Goal: Task Accomplishment & Management: Complete application form

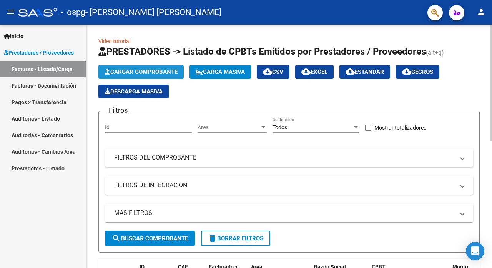
click at [138, 70] on span "Cargar Comprobante" at bounding box center [141, 71] width 73 height 7
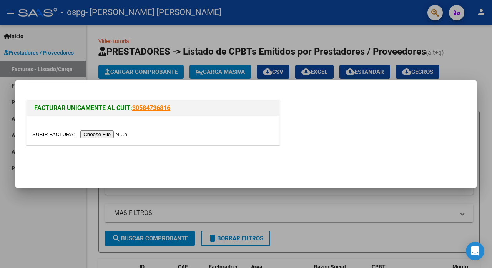
click at [107, 133] on input "file" at bounding box center [80, 134] width 97 height 8
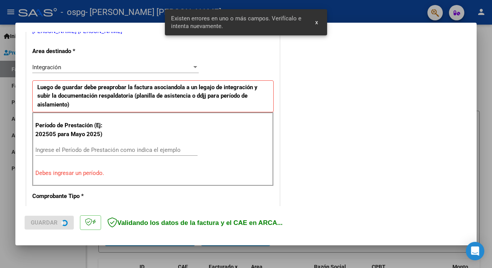
scroll to position [173, 0]
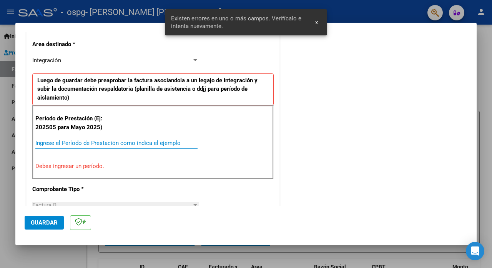
click at [105, 142] on input "Ingrese el Período de Prestación como indica el ejemplo" at bounding box center [116, 143] width 162 height 7
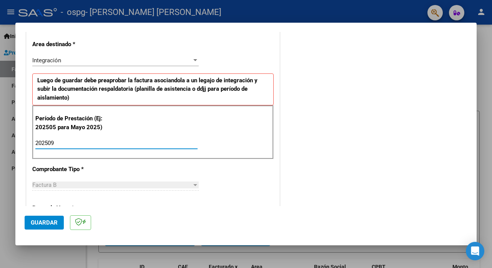
type input "202509"
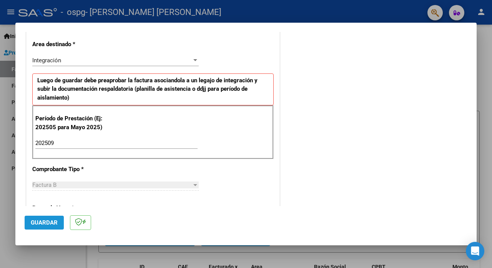
click at [52, 224] on span "Guardar" at bounding box center [44, 222] width 27 height 7
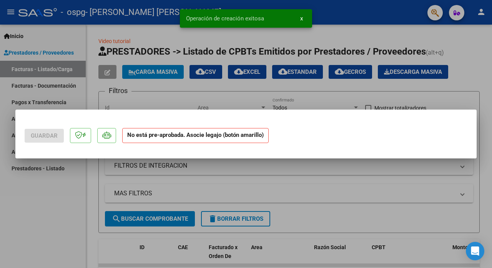
scroll to position [0, 0]
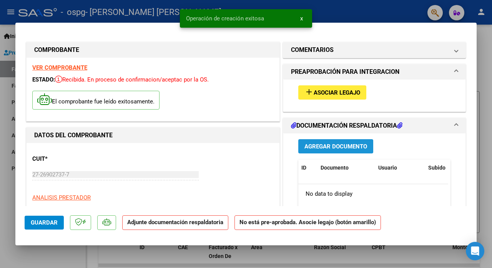
click at [317, 144] on span "Agregar Documento" at bounding box center [336, 146] width 63 height 7
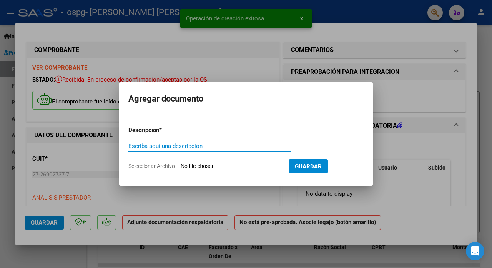
click at [185, 145] on input "Escriba aquí una descripcion" at bounding box center [209, 146] width 162 height 7
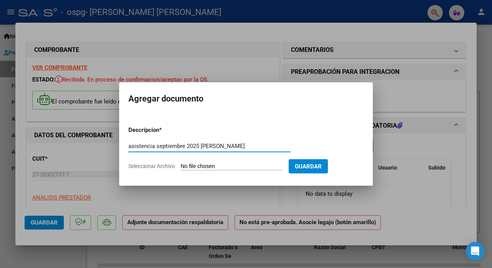
type input "asistencia septiembre 2025 [PERSON_NAME]"
click at [233, 163] on app-file-uploader "Seleccionar Archivo" at bounding box center [208, 166] width 160 height 7
click at [207, 163] on input "Seleccionar Archivo" at bounding box center [232, 166] width 102 height 7
type input "C:\fakepath\asistencia septiembre 2025 [PERSON_NAME].pdf"
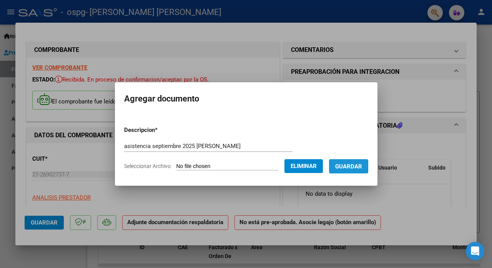
click at [353, 166] on span "Guardar" at bounding box center [348, 166] width 27 height 7
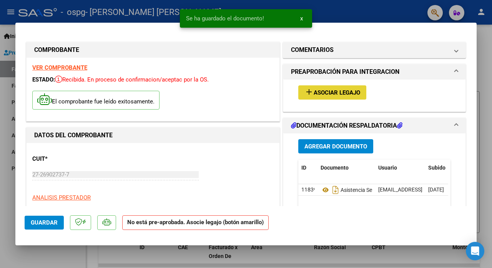
click at [339, 95] on span "Asociar Legajo" at bounding box center [337, 92] width 47 height 7
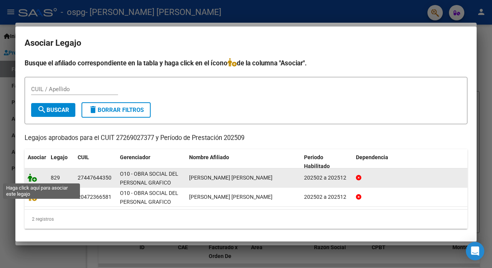
click at [30, 178] on icon at bounding box center [32, 177] width 9 height 8
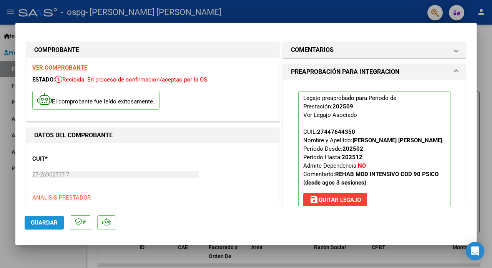
click at [46, 222] on span "Guardar" at bounding box center [44, 222] width 27 height 7
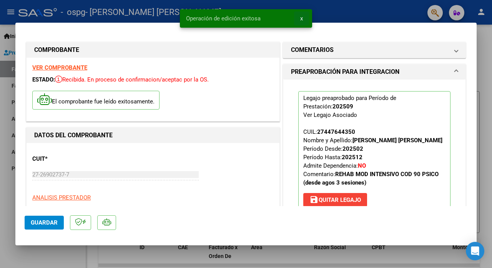
click at [302, 20] on span "x" at bounding box center [301, 18] width 3 height 7
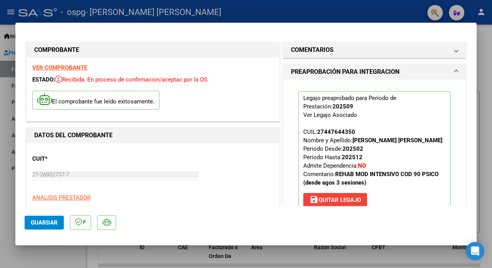
click at [74, 259] on div at bounding box center [246, 134] width 492 height 268
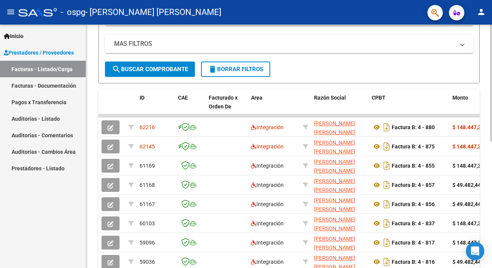
scroll to position [173, 0]
